Goal: Entertainment & Leisure: Browse casually

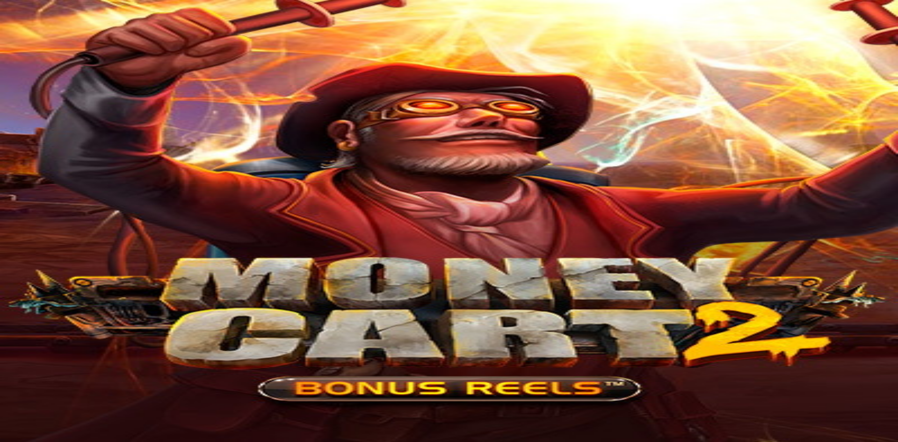
click at [61, 39] on button "Log in" at bounding box center [49, 34] width 24 height 10
type input "**********"
click at [29, 261] on button "Log In" at bounding box center [16, 266] width 25 height 10
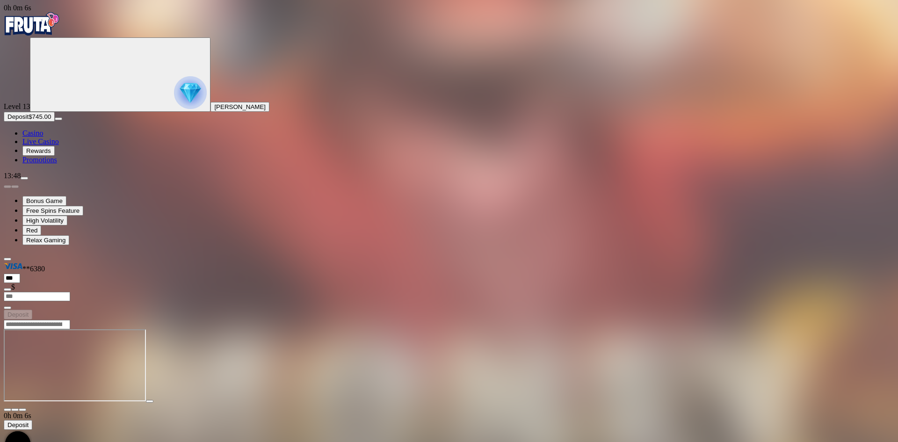
click at [160, 319] on div at bounding box center [449, 365] width 890 height 92
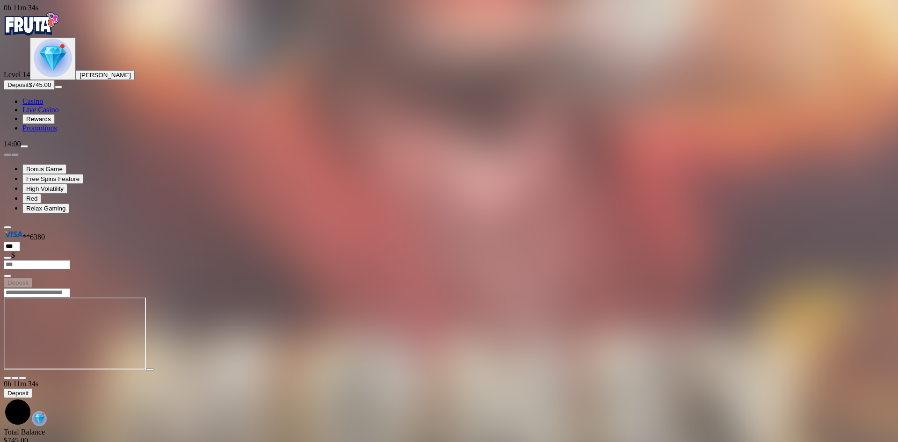
click at [59, 114] on link "Live Casino" at bounding box center [40, 110] width 36 height 8
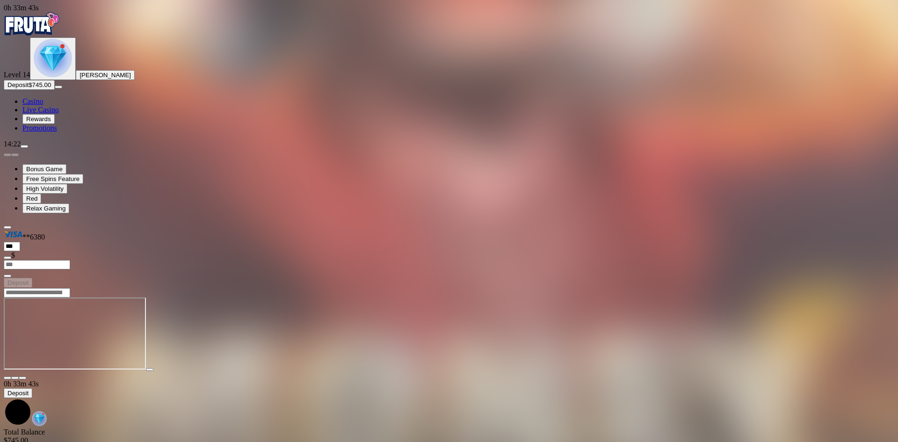
click at [55, 90] on button "Deposit $745.00" at bounding box center [29, 85] width 51 height 10
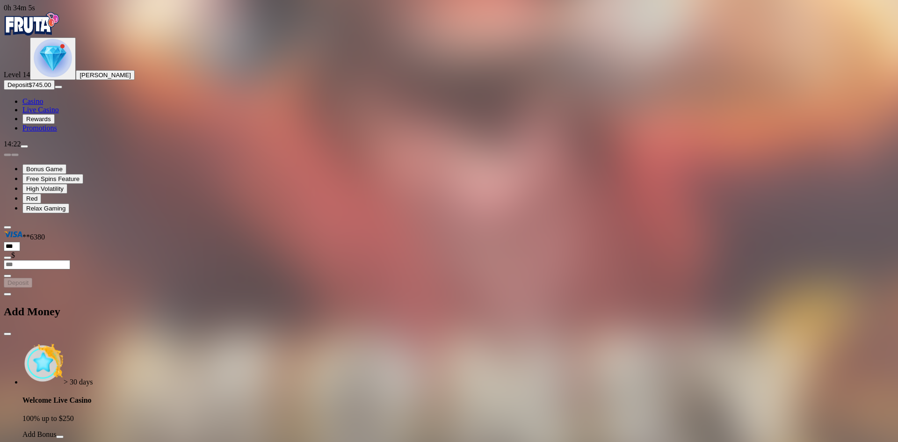
click at [60, 437] on span "button" at bounding box center [60, 437] width 0 height 0
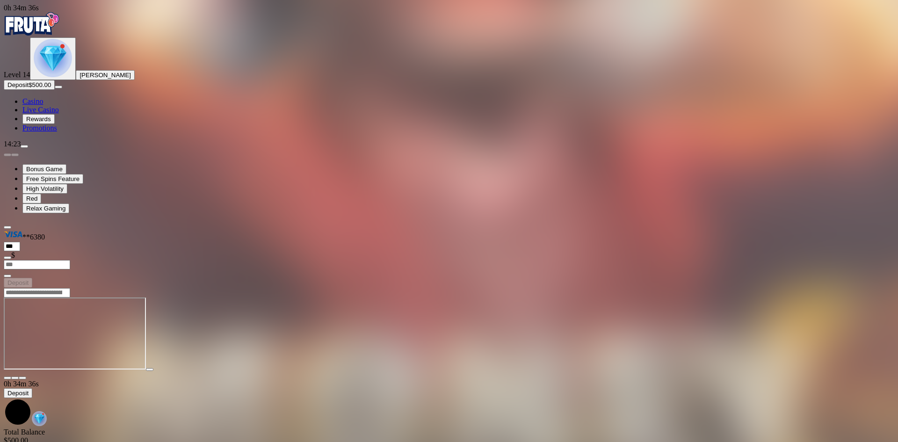
click at [59, 114] on span "Live Casino" at bounding box center [40, 110] width 36 height 8
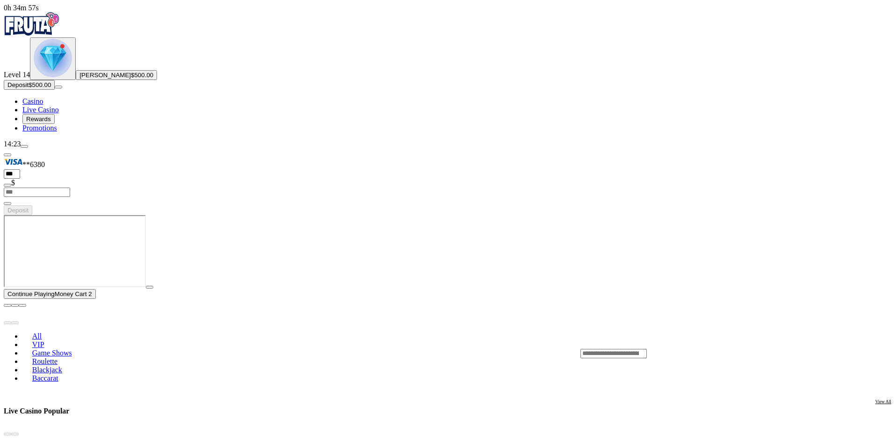
click at [54, 338] on link "VIP" at bounding box center [37, 345] width 31 height 14
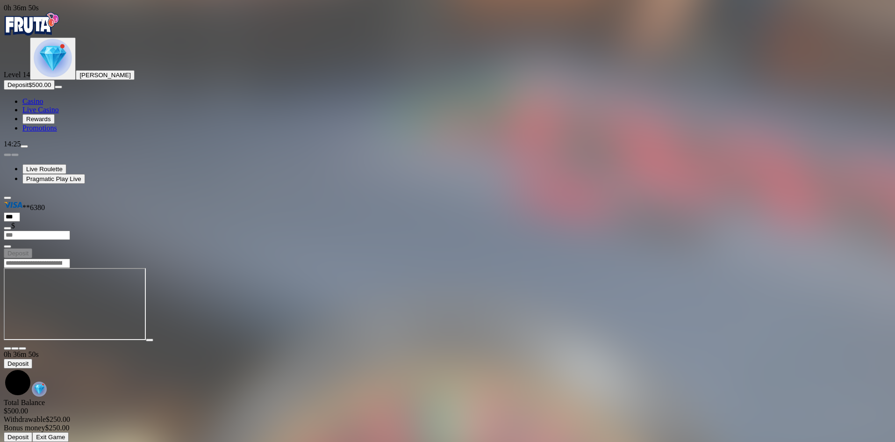
click at [7, 348] on span "close icon" at bounding box center [7, 348] width 0 height 0
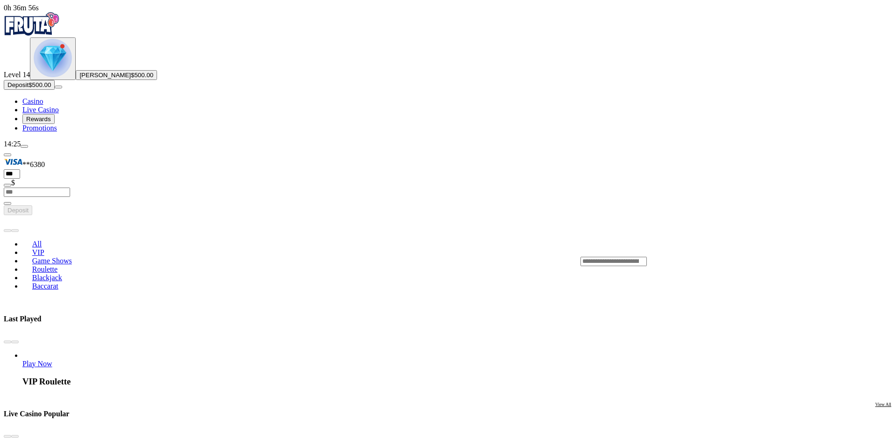
click at [647, 257] on input "Search" at bounding box center [614, 261] width 66 height 9
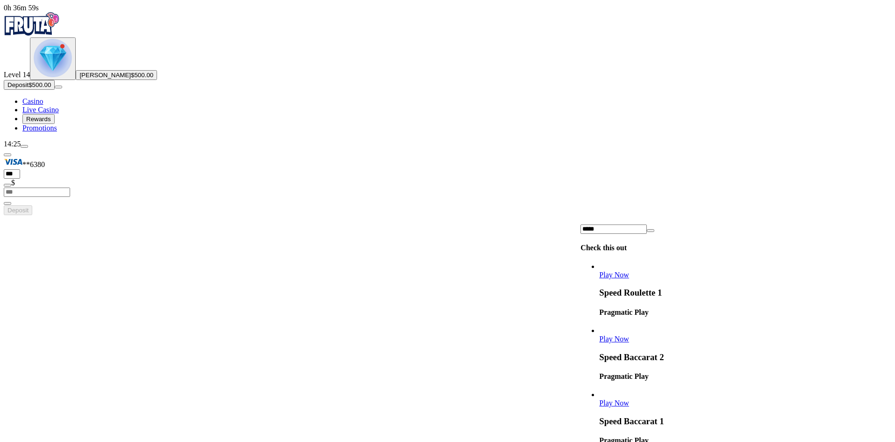
type input "*****"
click at [599, 279] on link "Speed Roulette 1" at bounding box center [599, 279] width 0 height 0
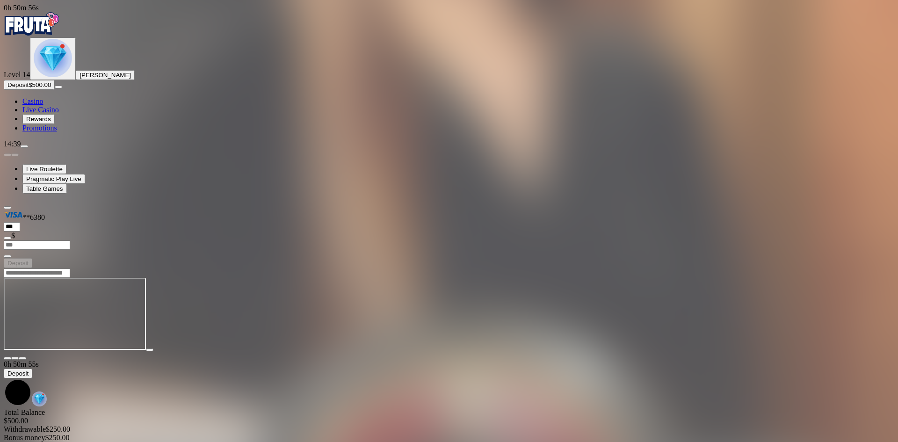
click at [842, 268] on div at bounding box center [449, 314] width 890 height 92
